Goal: Task Accomplishment & Management: Complete application form

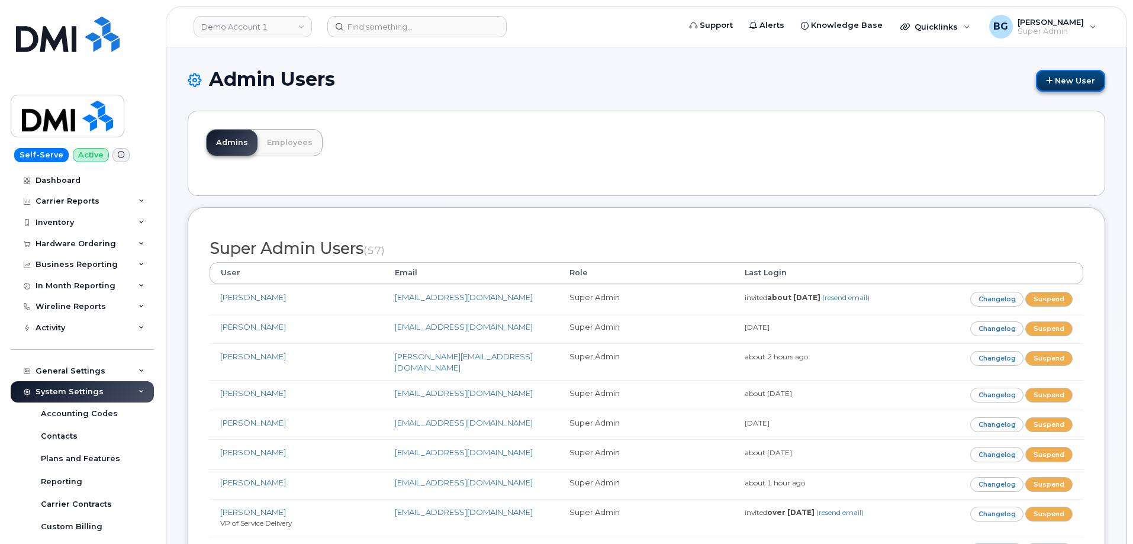
click at [1061, 76] on link "New User" at bounding box center [1070, 81] width 69 height 22
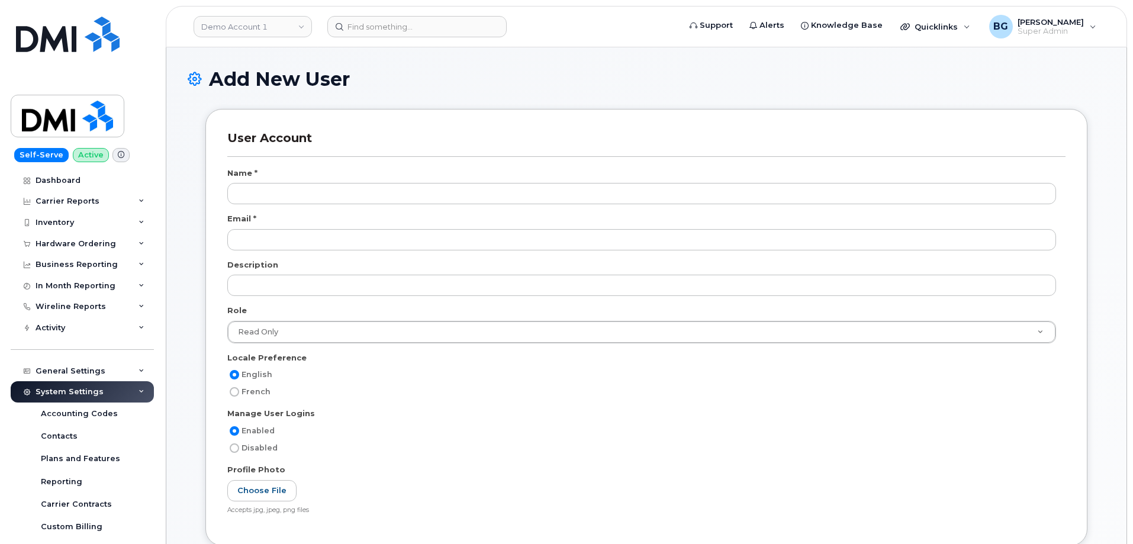
select select
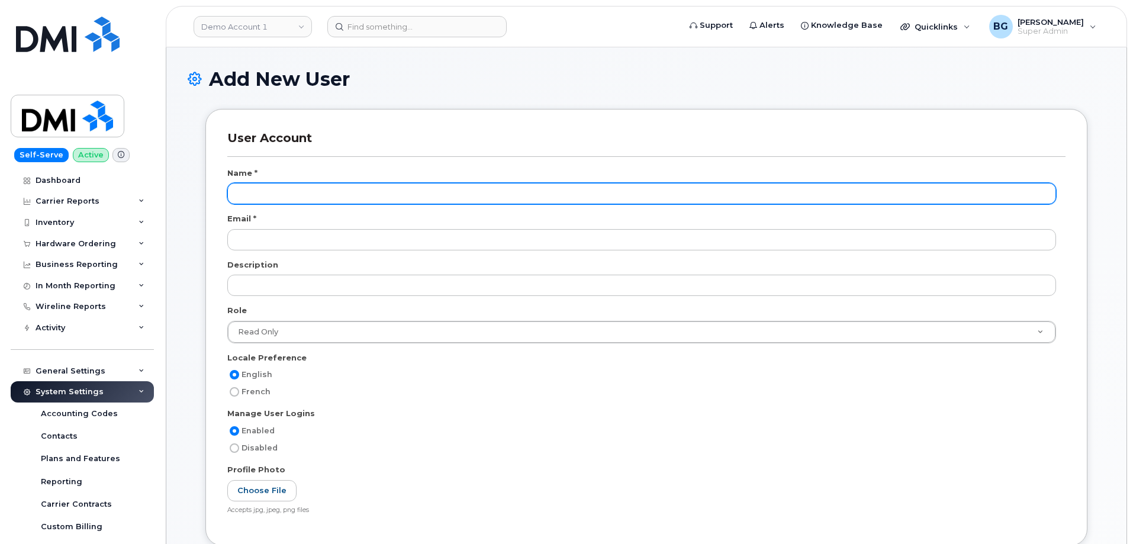
scroll to position [45, 0]
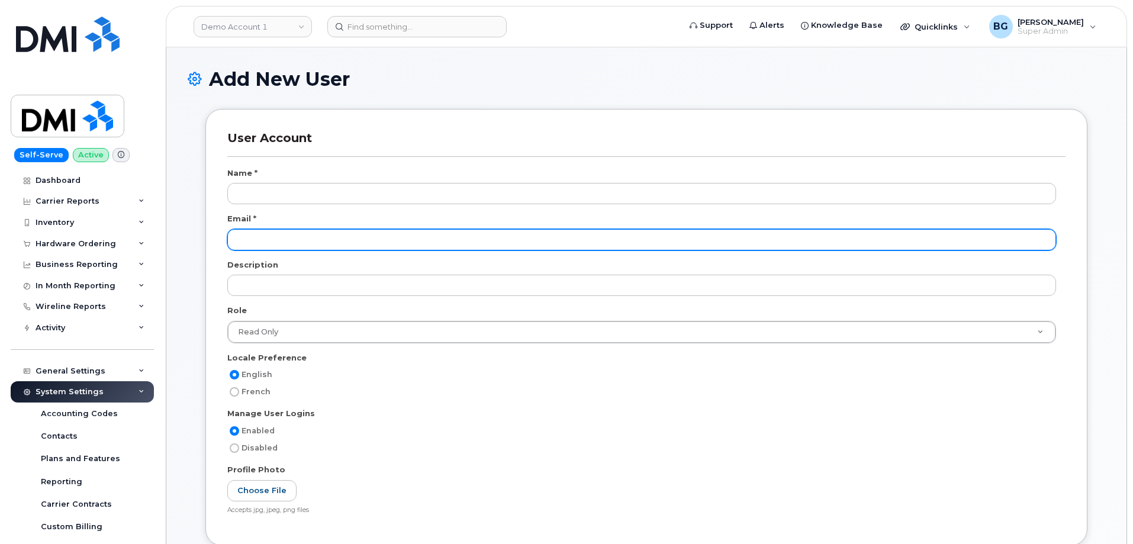
click at [287, 239] on input "email" at bounding box center [641, 239] width 829 height 21
paste input "[EMAIL_ADDRESS][DOMAIN_NAME]"
type input "[EMAIL_ADDRESS][DOMAIN_NAME]"
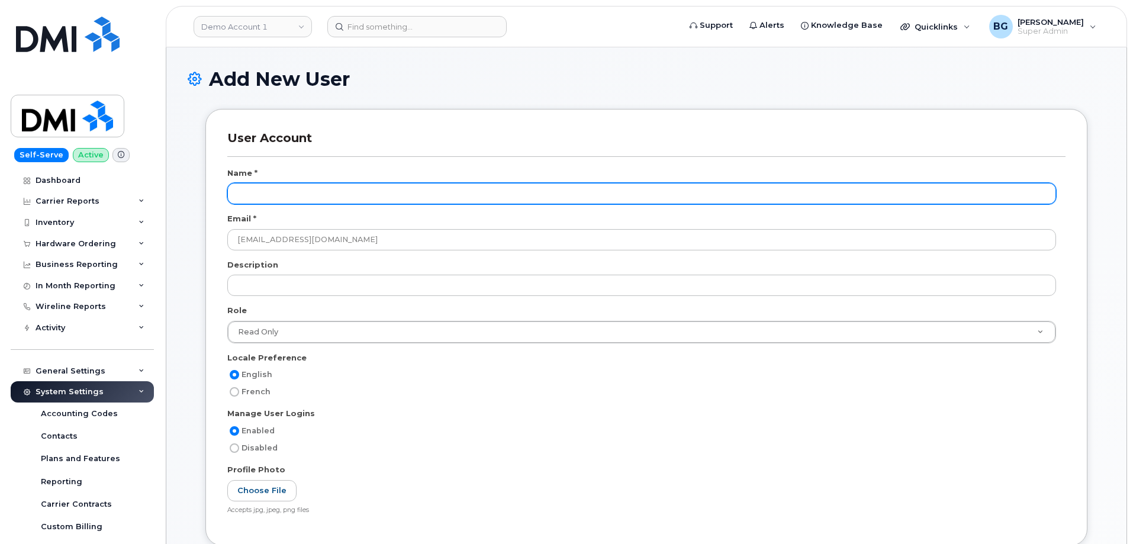
drag, startPoint x: 274, startPoint y: 193, endPoint x: 287, endPoint y: 191, distance: 12.6
click at [274, 195] on input "text" at bounding box center [641, 193] width 829 height 21
paste input "[PERSON_NAME]"
type input "[PERSON_NAME]"
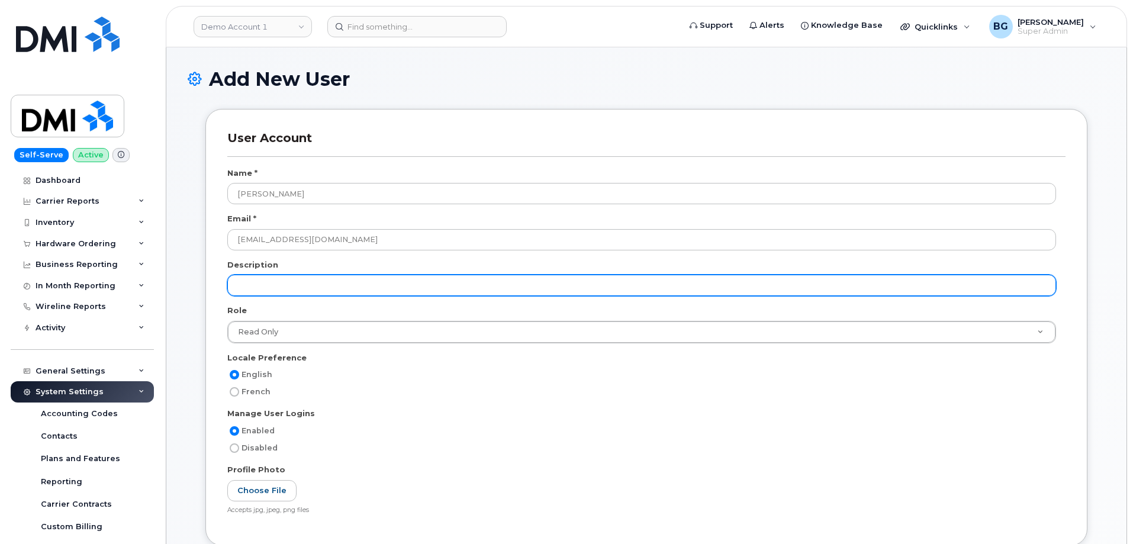
click at [265, 290] on input "text" at bounding box center [641, 285] width 829 height 21
paste input "End User Support Specialist -Tier I"
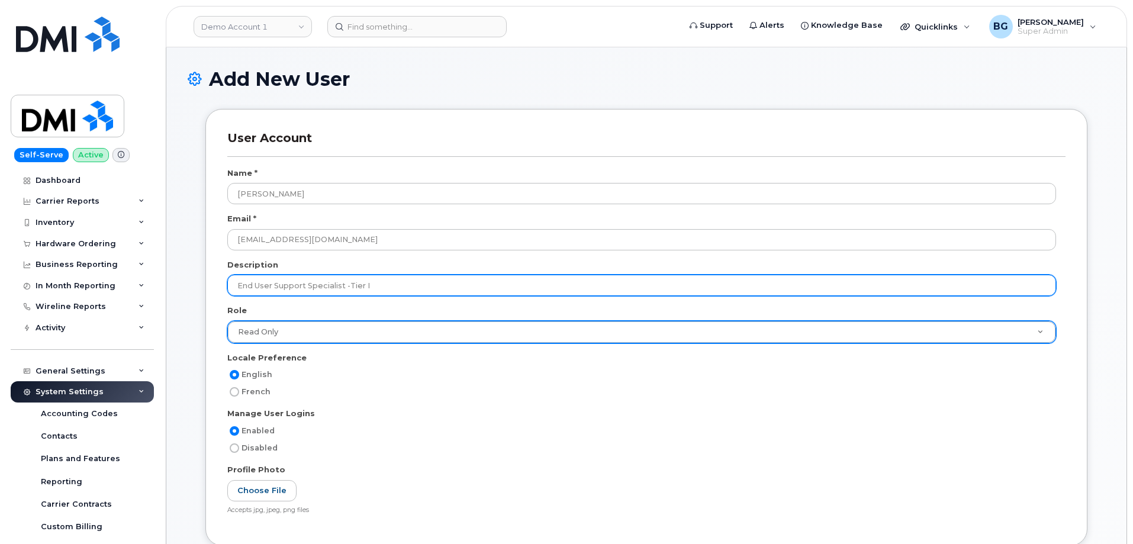
type input "End User Support Specialist -Tier I"
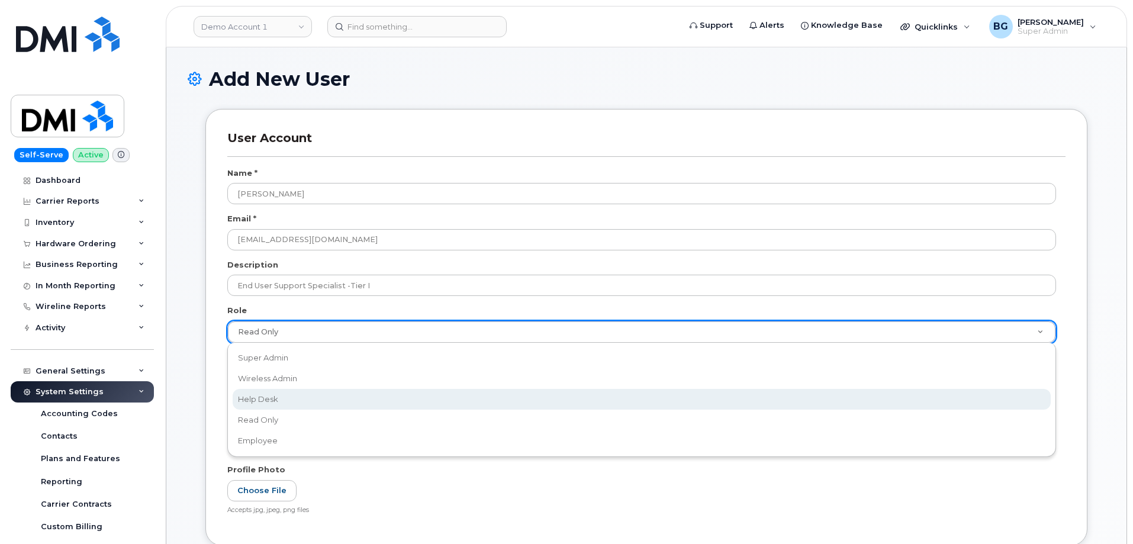
select select "help_desk"
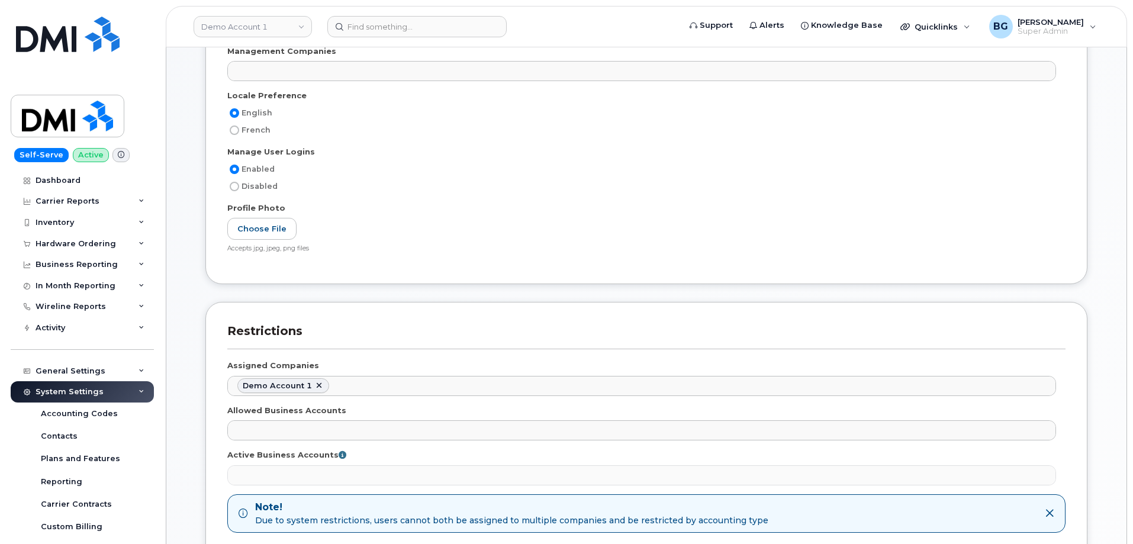
scroll to position [316, 0]
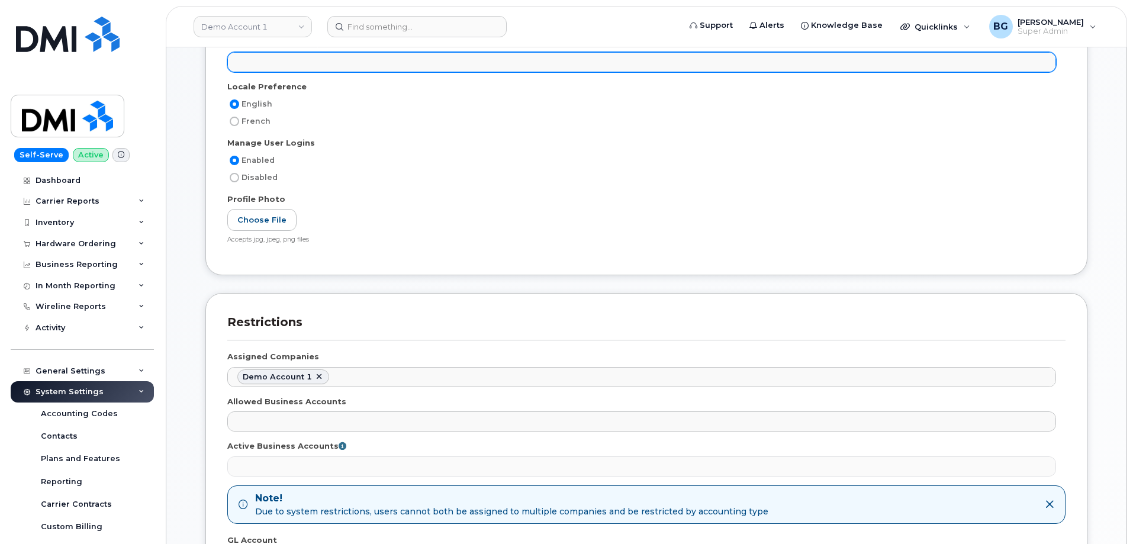
click at [246, 63] on input "text" at bounding box center [241, 61] width 12 height 17
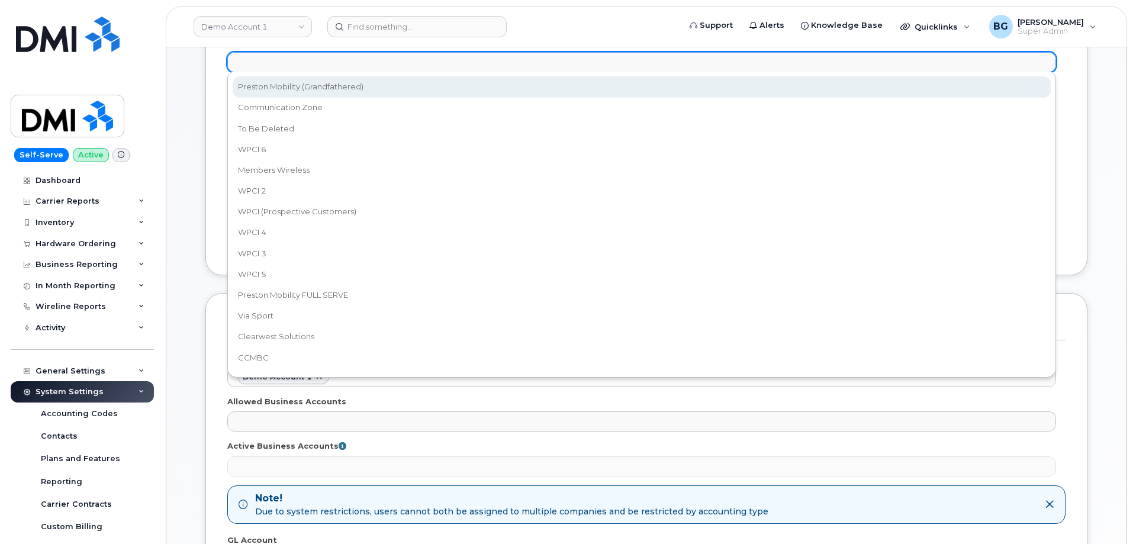
select select "14"
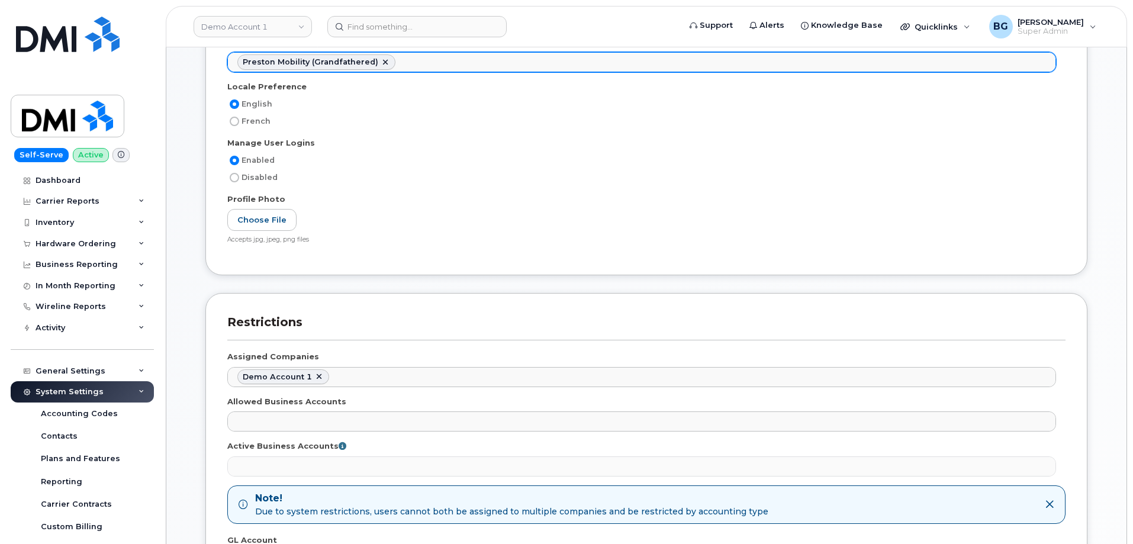
click at [435, 63] on ul "Preston Mobility (Grandfathered)" at bounding box center [642, 62] width 828 height 19
click at [543, 60] on ul "Preston Mobility (Grandfathered) Communication Zone" at bounding box center [642, 62] width 828 height 19
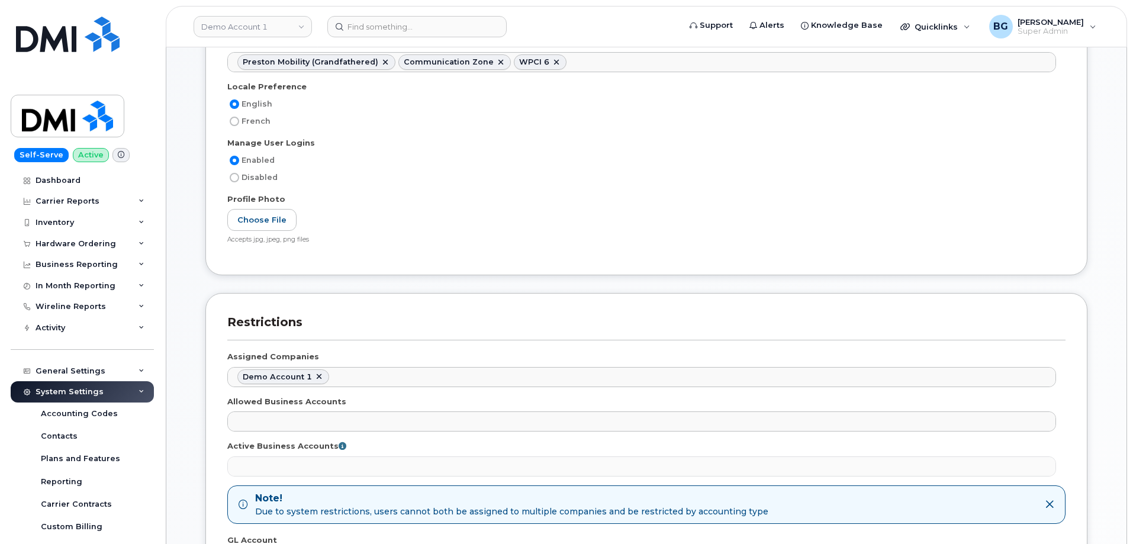
click at [647, 64] on ul "Preston Mobility (Grandfathered) Communication Zone WPCI 6" at bounding box center [642, 62] width 828 height 19
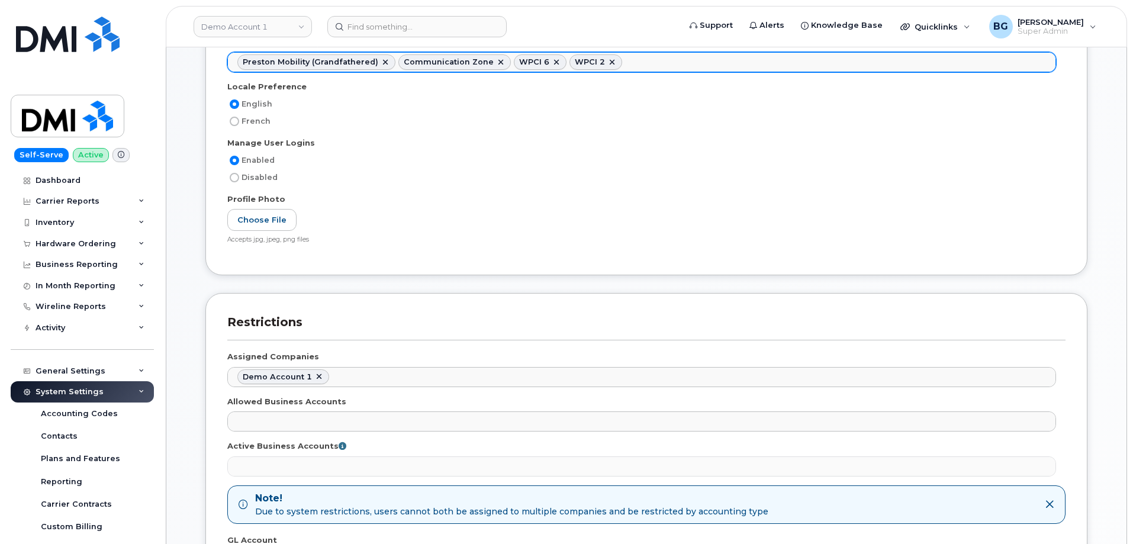
click at [669, 62] on ul "Preston Mobility (Grandfathered) Communication Zone WPCI 6 WPCI 2" at bounding box center [642, 62] width 828 height 19
click at [747, 63] on ul "Preston Mobility (Grandfathered) Communication Zone WPCI 6 WPCI 2 Members Wirel…" at bounding box center [642, 62] width 828 height 19
click at [813, 61] on ul "Preston Mobility (Grandfathered) Communication Zone WPCI 6 WPCI 2 Members Wirel…" at bounding box center [642, 62] width 828 height 19
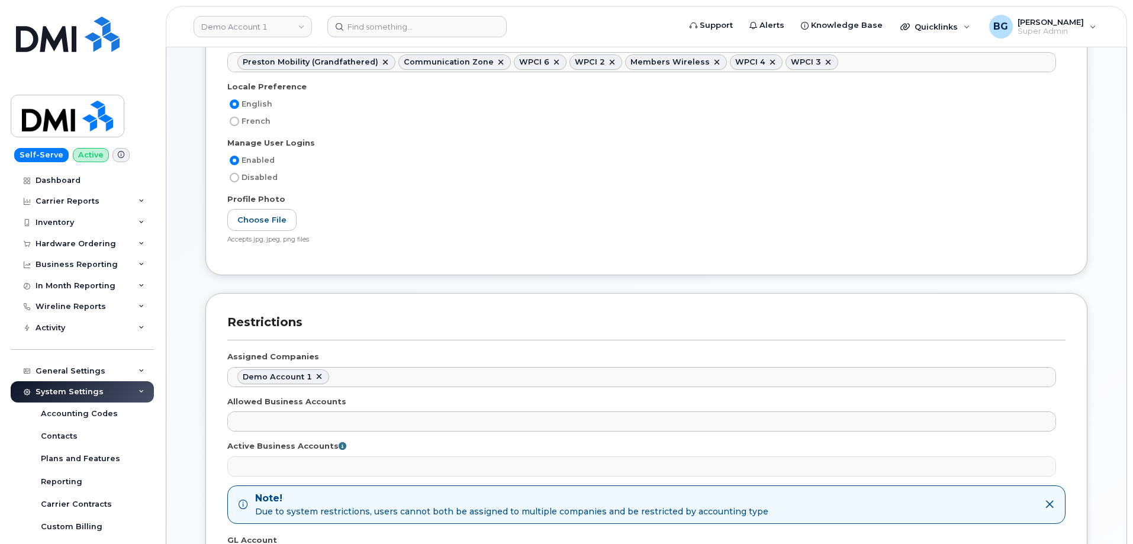
click at [834, 58] on ul "Preston Mobility (Grandfathered) Communication Zone WPCI 6 WPCI 2 Members Wirel…" at bounding box center [642, 62] width 828 height 19
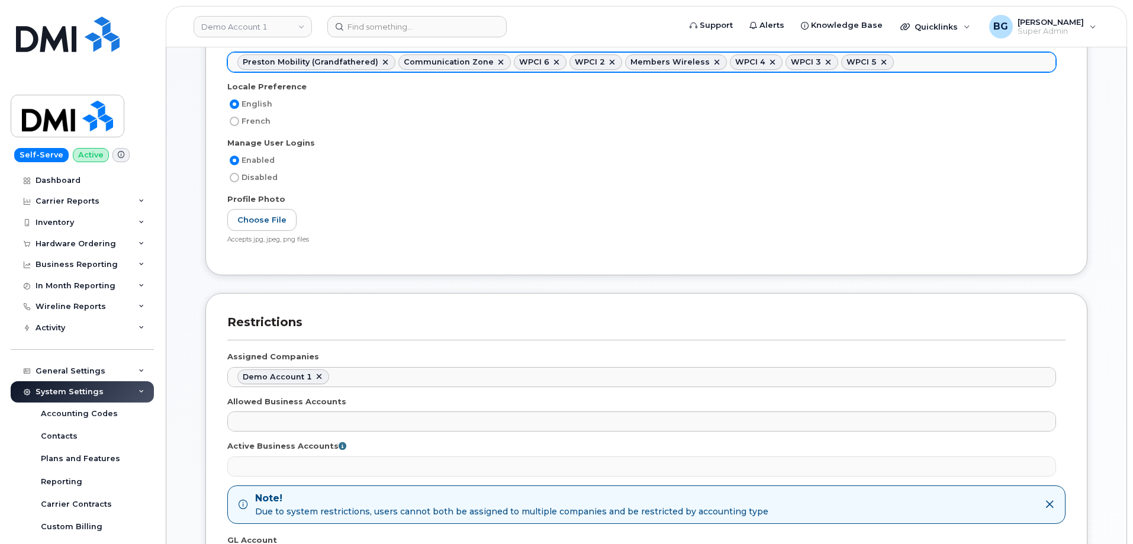
click at [894, 63] on input "text" at bounding box center [900, 61] width 12 height 17
click at [1036, 63] on input "text" at bounding box center [1042, 61] width 12 height 17
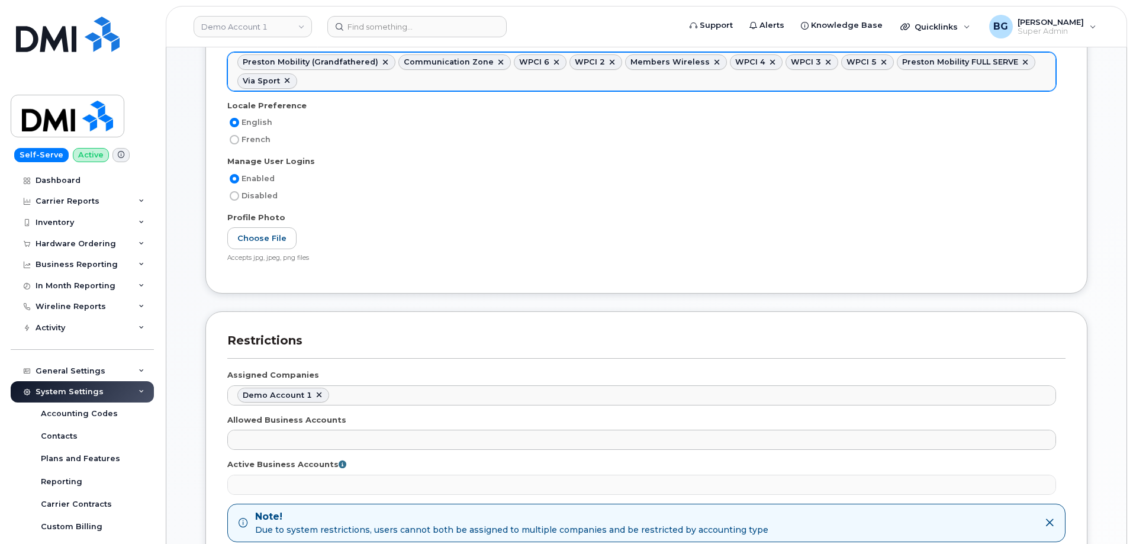
click at [355, 85] on ul "Preston Mobility (Grandfathered) Communication Zone WPCI 6 WPCI 2 Members Wirel…" at bounding box center [642, 71] width 828 height 37
click at [434, 83] on ul "Preston Mobility (Grandfathered) Communication Zone WPCI 6 WPCI 2 Members Wirel…" at bounding box center [642, 71] width 828 height 37
click at [500, 81] on ul "Preston Mobility (Grandfathered) Communication Zone WPCI 6 WPCI 2 Members Wirel…" at bounding box center [642, 71] width 828 height 37
click at [578, 81] on ul "Preston Mobility (Grandfathered) Communication Zone WPCI 6 WPCI 2 Members Wirel…" at bounding box center [642, 71] width 828 height 37
click at [651, 84] on ul "Preston Mobility (Grandfathered) Communication Zone WPCI 6 WPCI 2 Members Wirel…" at bounding box center [642, 71] width 828 height 37
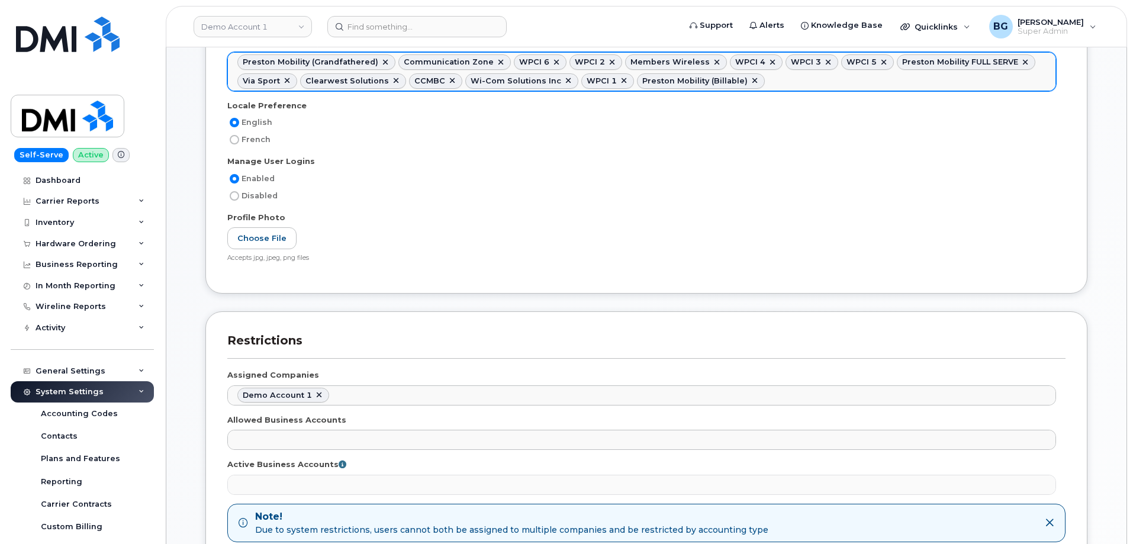
click at [772, 82] on ul "Preston Mobility (Grandfathered) Communication Zone WPCI 6 WPCI 2 Members Wirel…" at bounding box center [642, 71] width 828 height 37
click at [833, 76] on ul "Preston Mobility (Grandfathered) Communication Zone WPCI 6 WPCI 2 Members Wirel…" at bounding box center [642, 71] width 828 height 37
click at [932, 80] on ul "Preston Mobility (Grandfathered) Communication Zone WPCI 6 WPCI 2 Members Wirel…" at bounding box center [642, 71] width 828 height 37
click at [1032, 82] on input "text" at bounding box center [1038, 80] width 12 height 17
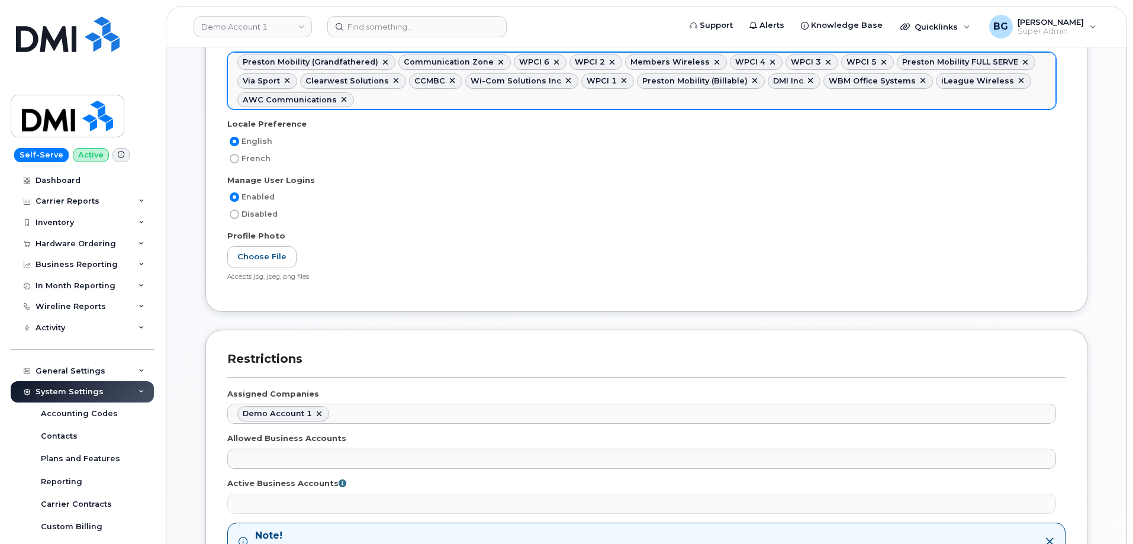
click at [844, 104] on ul "Preston Mobility (Grandfathered) Communication Zone WPCI 6 WPCI 2 Members Wirel…" at bounding box center [642, 81] width 828 height 56
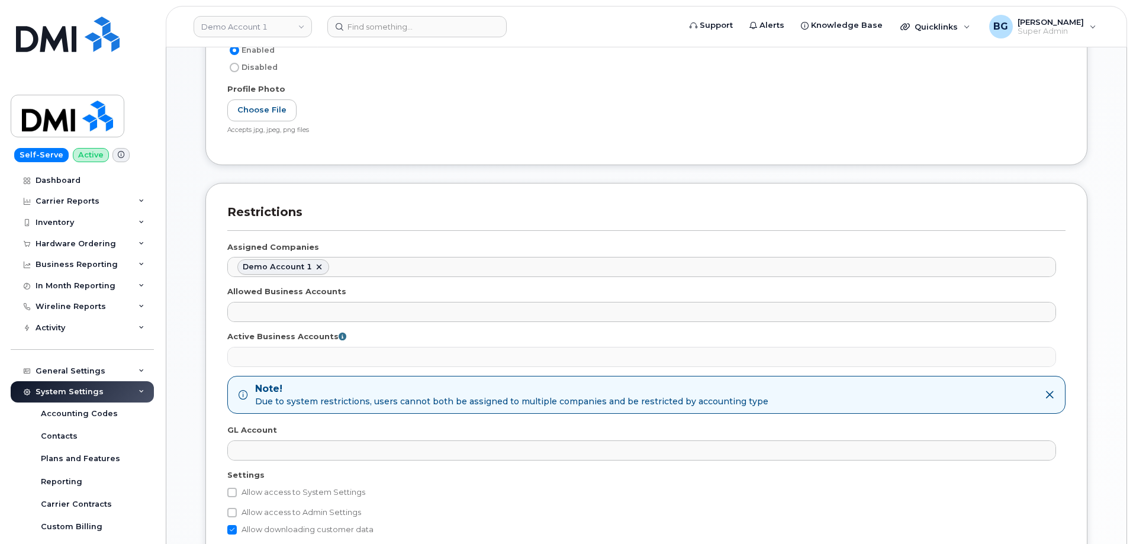
scroll to position [553, 0]
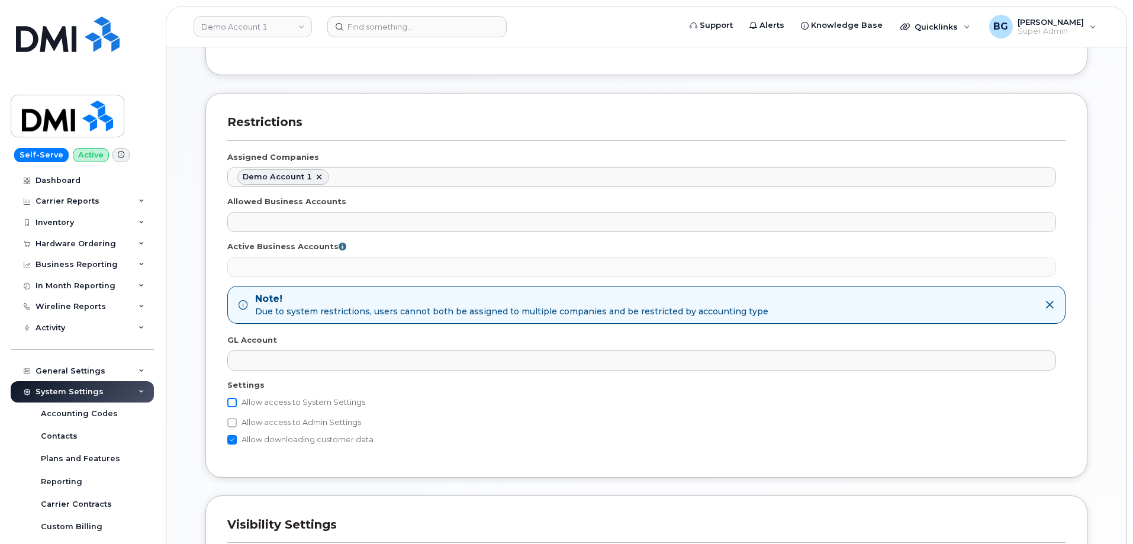
click at [233, 403] on input "Allow access to System Settings" at bounding box center [231, 402] width 9 height 9
checkbox input "true"
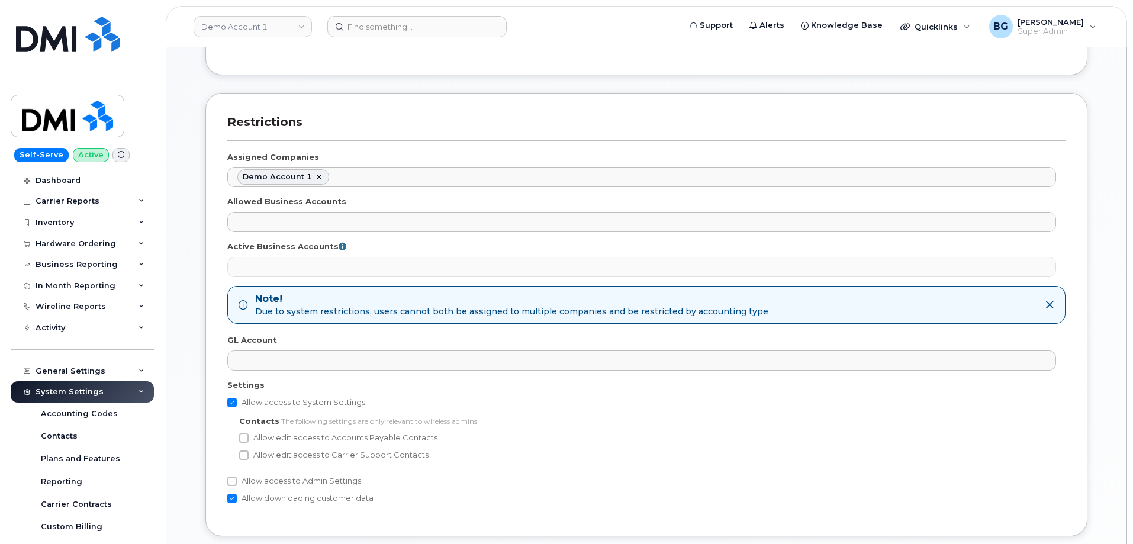
drag, startPoint x: 232, startPoint y: 481, endPoint x: 235, endPoint y: 475, distance: 6.6
click at [232, 481] on input "Allow access to Admin Settings" at bounding box center [231, 481] width 9 height 9
checkbox input "true"
click at [246, 450] on label "Allow edit access to Carrier Support Contacts" at bounding box center [334, 455] width 190 height 14
click at [246, 451] on input "Allow edit access to Carrier Support Contacts" at bounding box center [243, 455] width 9 height 9
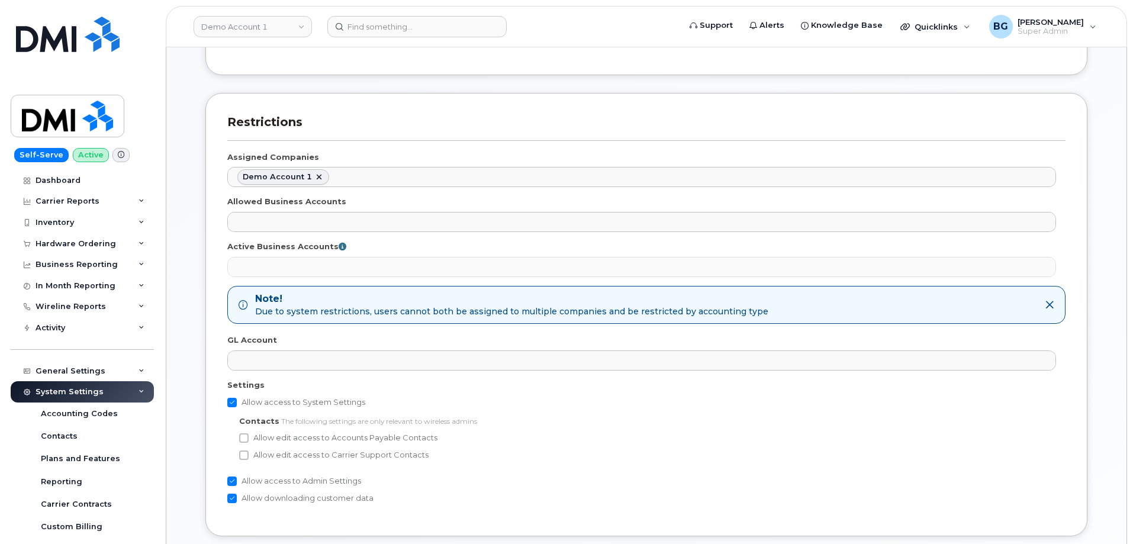
checkbox input "true"
click at [246, 438] on input "Allow edit access to Accounts Payable Contacts" at bounding box center [243, 437] width 9 height 9
checkbox input "true"
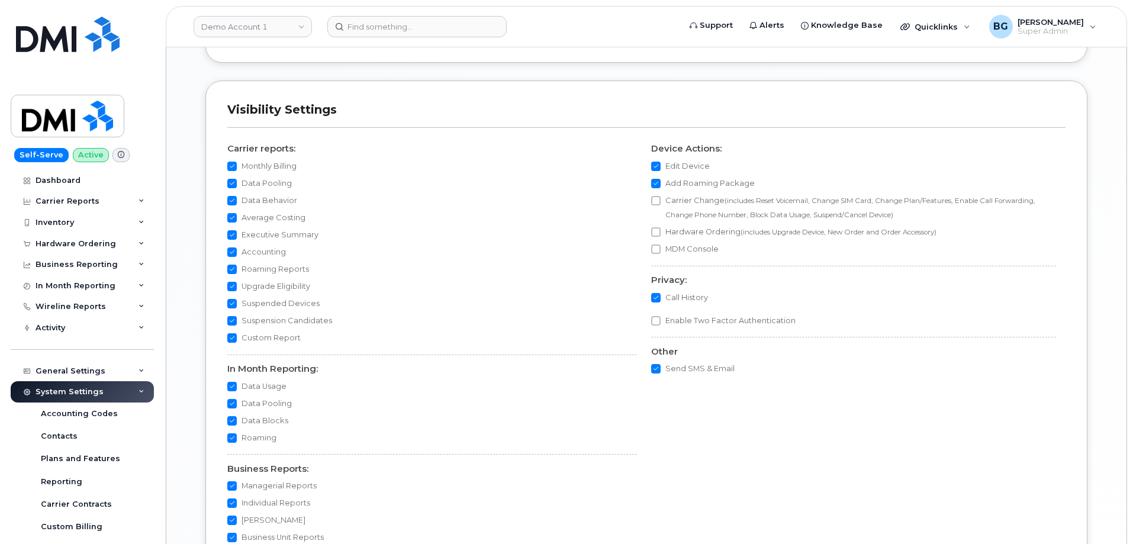
scroll to position [1167, 0]
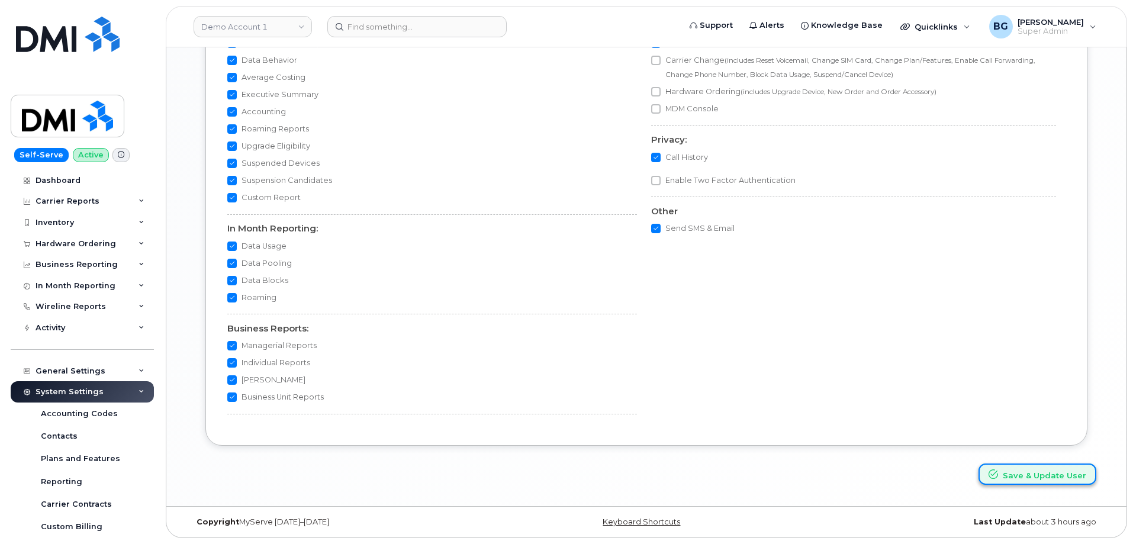
click at [1042, 473] on button "Save & Update User" at bounding box center [1038, 475] width 118 height 22
